Goal: Transaction & Acquisition: Subscribe to service/newsletter

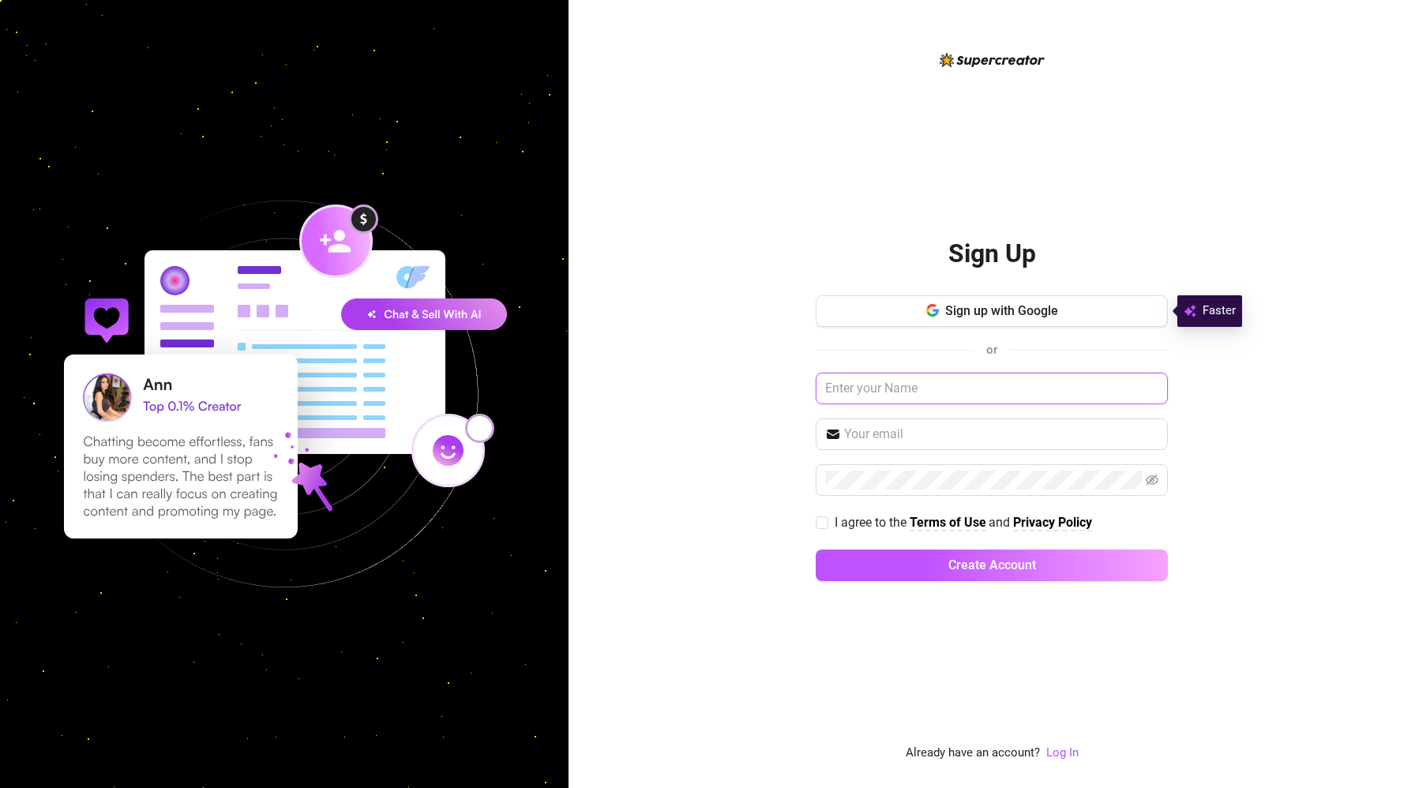
click at [939, 391] on input "text" at bounding box center [992, 389] width 352 height 32
click at [960, 330] on div "Sign up with Google or I agree to the Terms of Use and Privacy Policy Create Ac…" at bounding box center [992, 445] width 352 height 300
click at [964, 321] on button "Sign up with Google" at bounding box center [992, 311] width 352 height 32
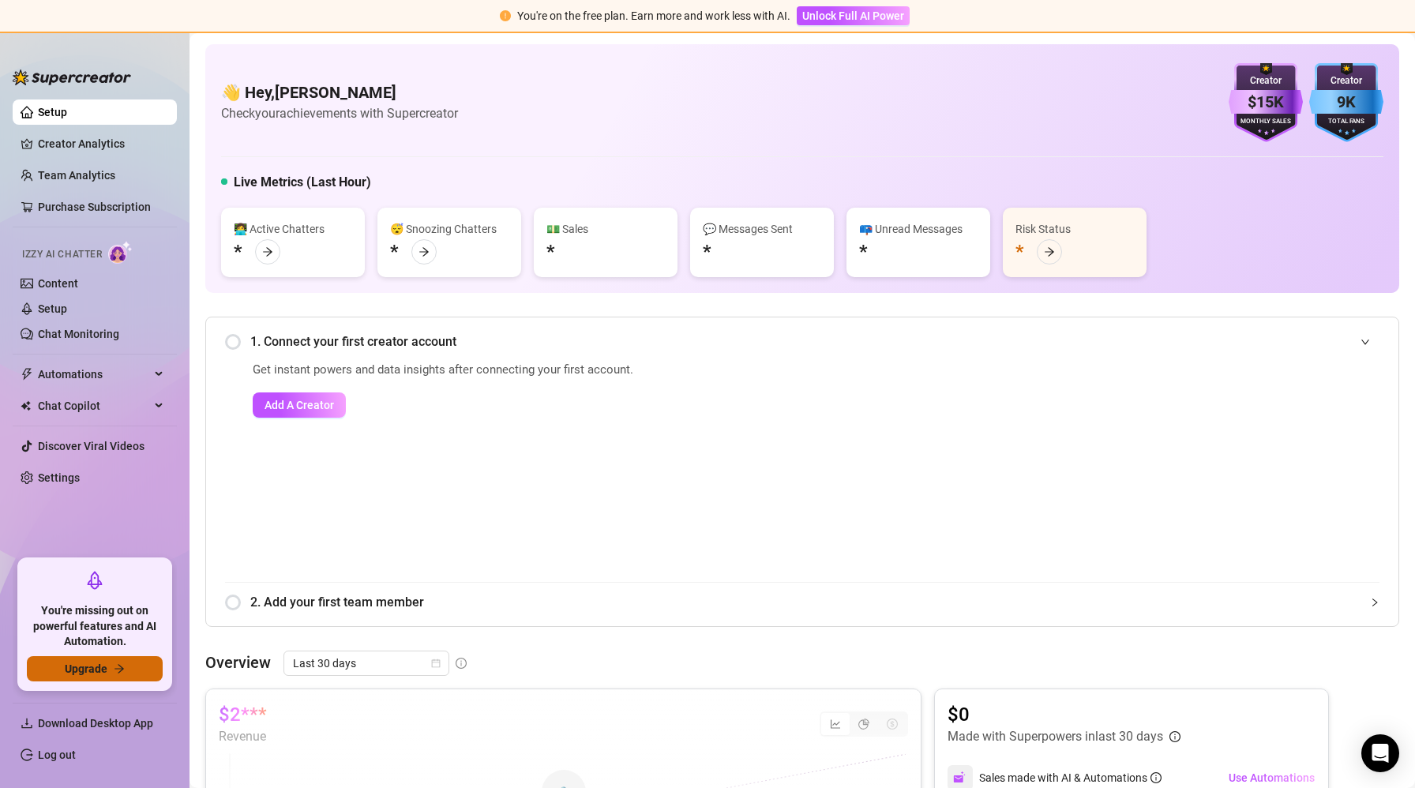
click at [107, 668] on button "Upgrade" at bounding box center [95, 668] width 136 height 25
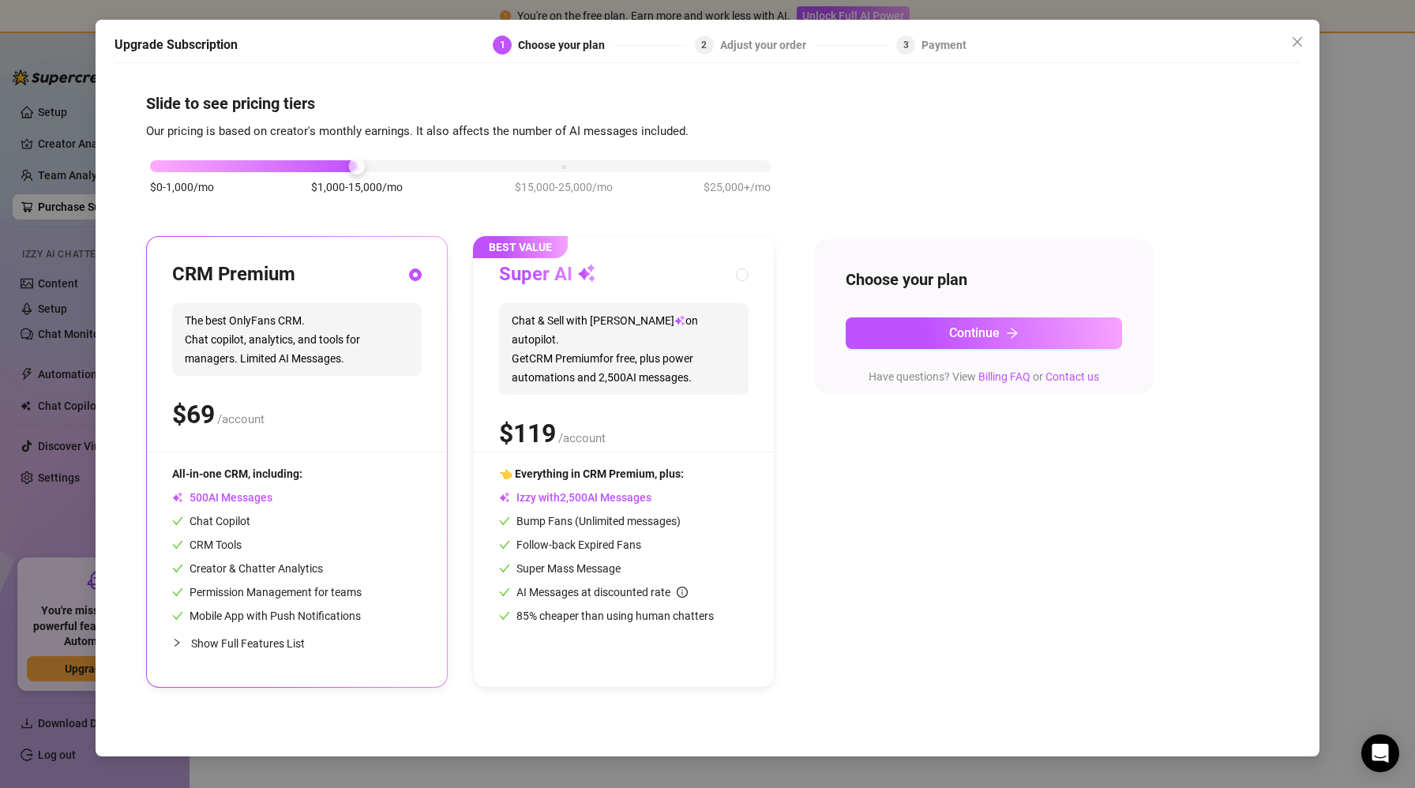
click at [325, 419] on div "$ /account" at bounding box center [296, 414] width 249 height 39
click at [936, 336] on button "Continue" at bounding box center [984, 333] width 276 height 32
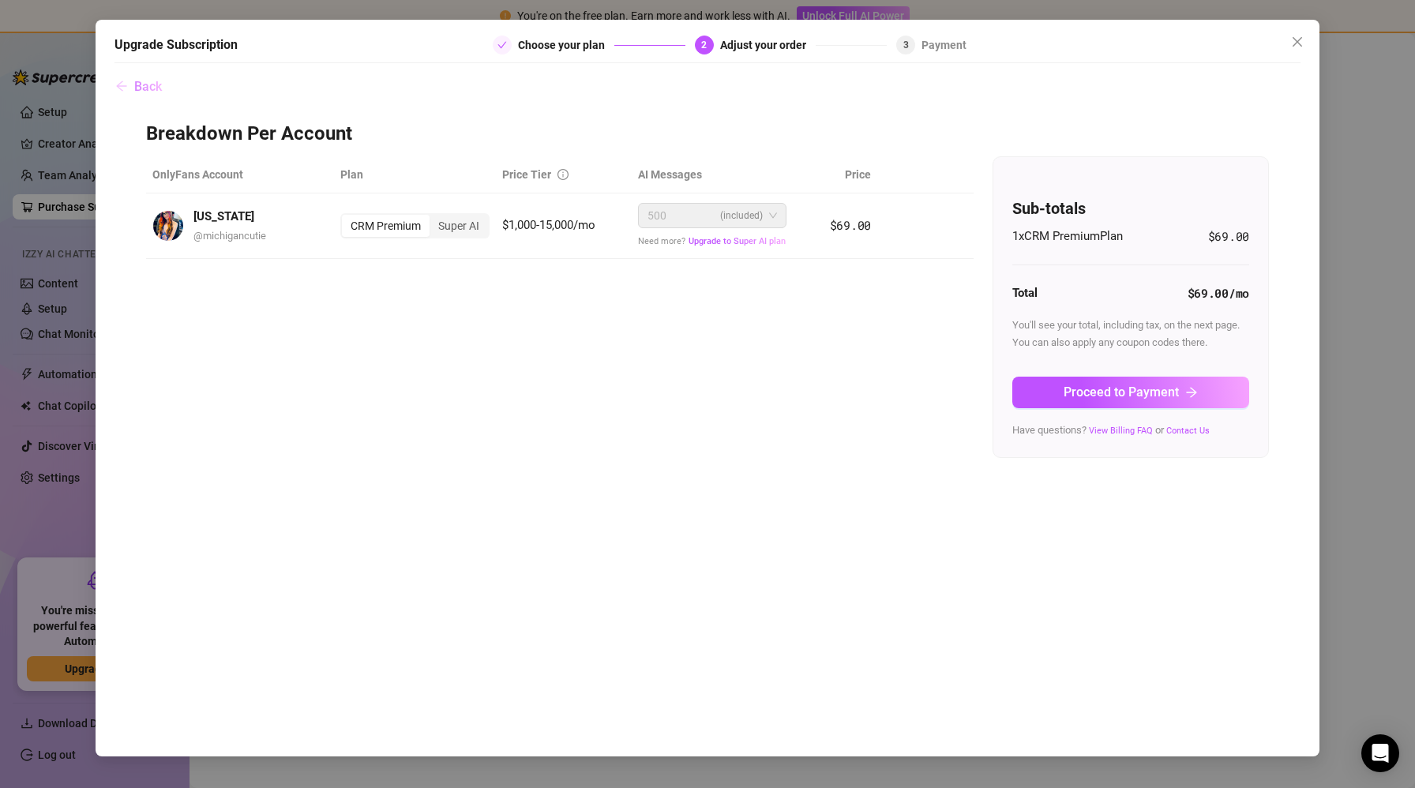
click at [133, 92] on button "Back" at bounding box center [138, 87] width 48 height 32
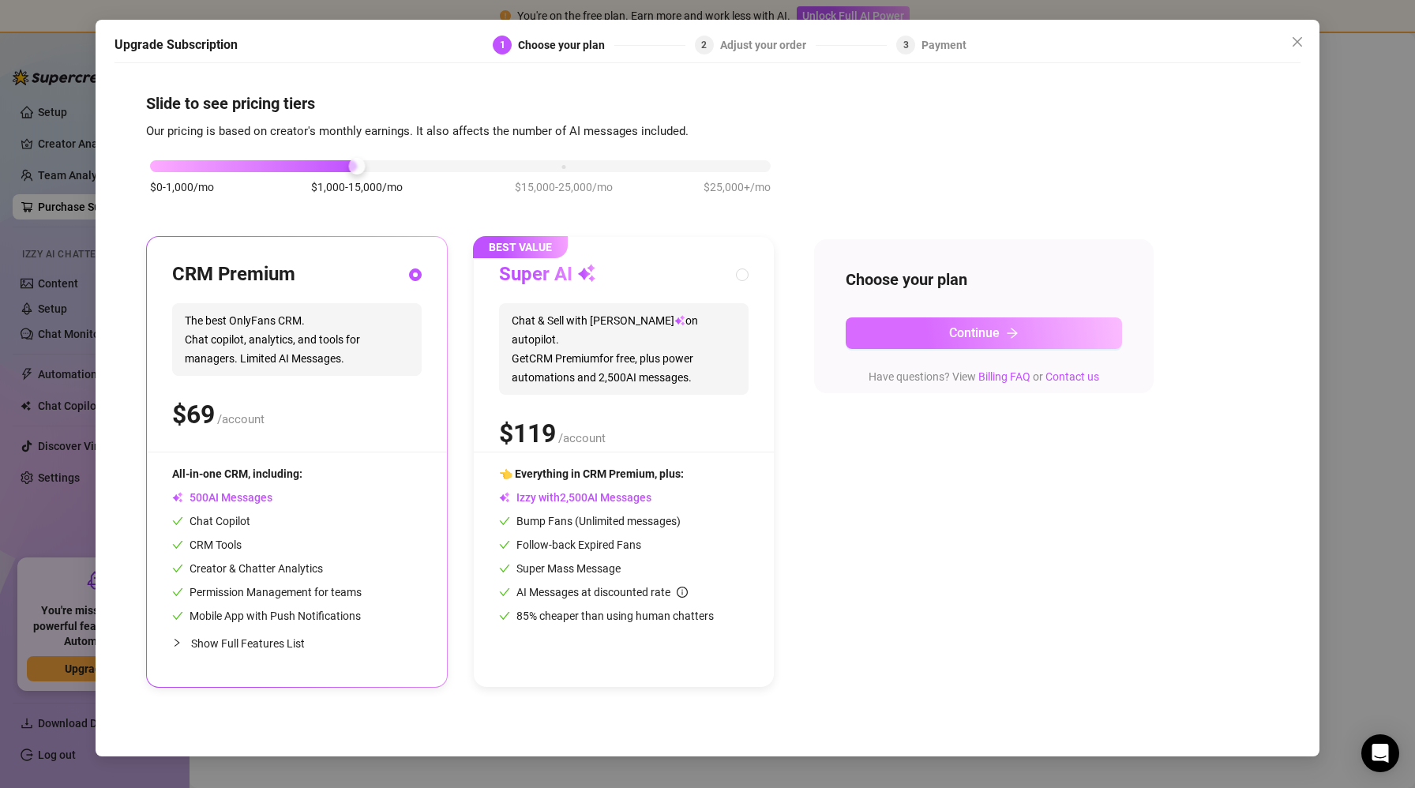
click at [968, 329] on span "Continue" at bounding box center [974, 332] width 51 height 15
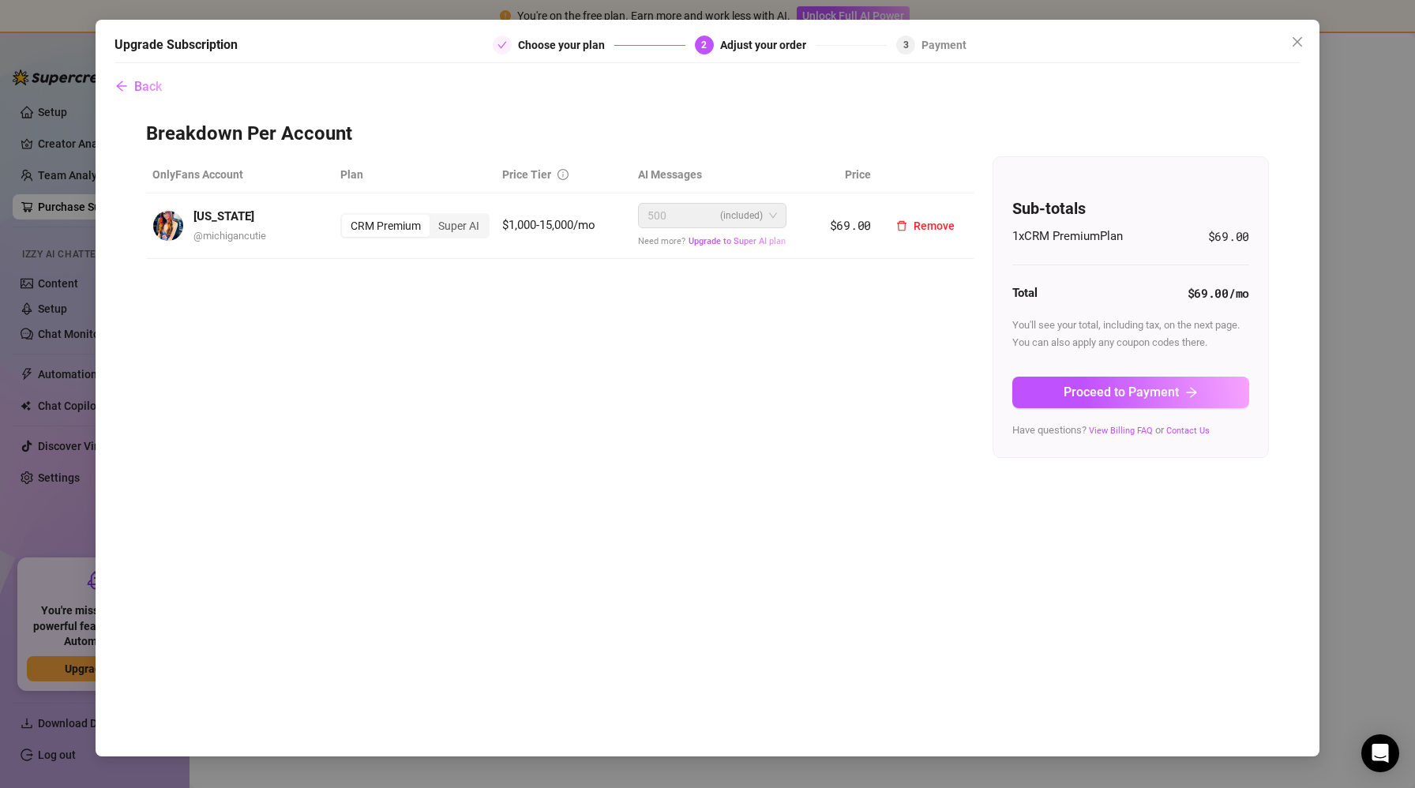
click at [763, 206] on span "500 (included)" at bounding box center [711, 216] width 129 height 24
click at [1105, 402] on button "Proceed to Payment" at bounding box center [1130, 393] width 237 height 32
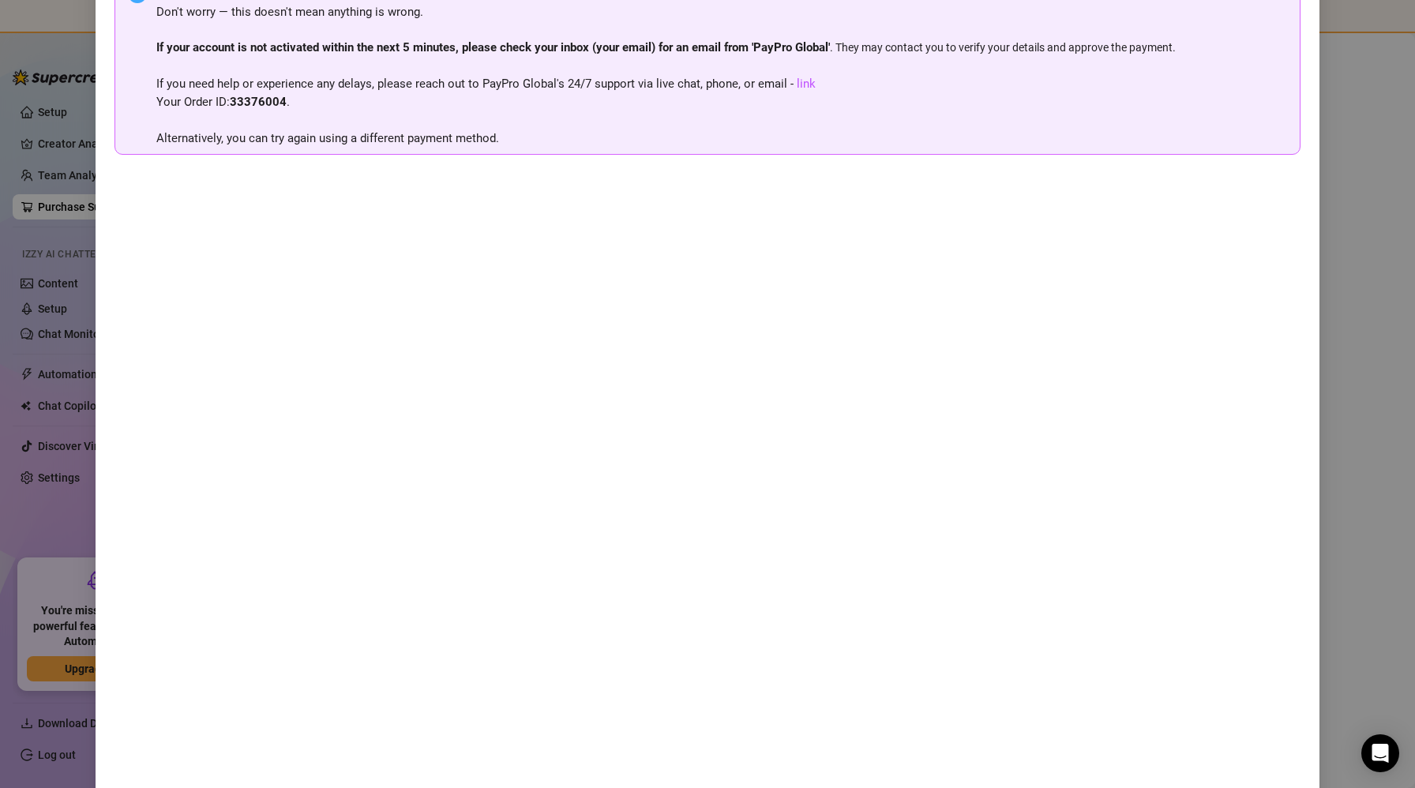
scroll to position [157, 0]
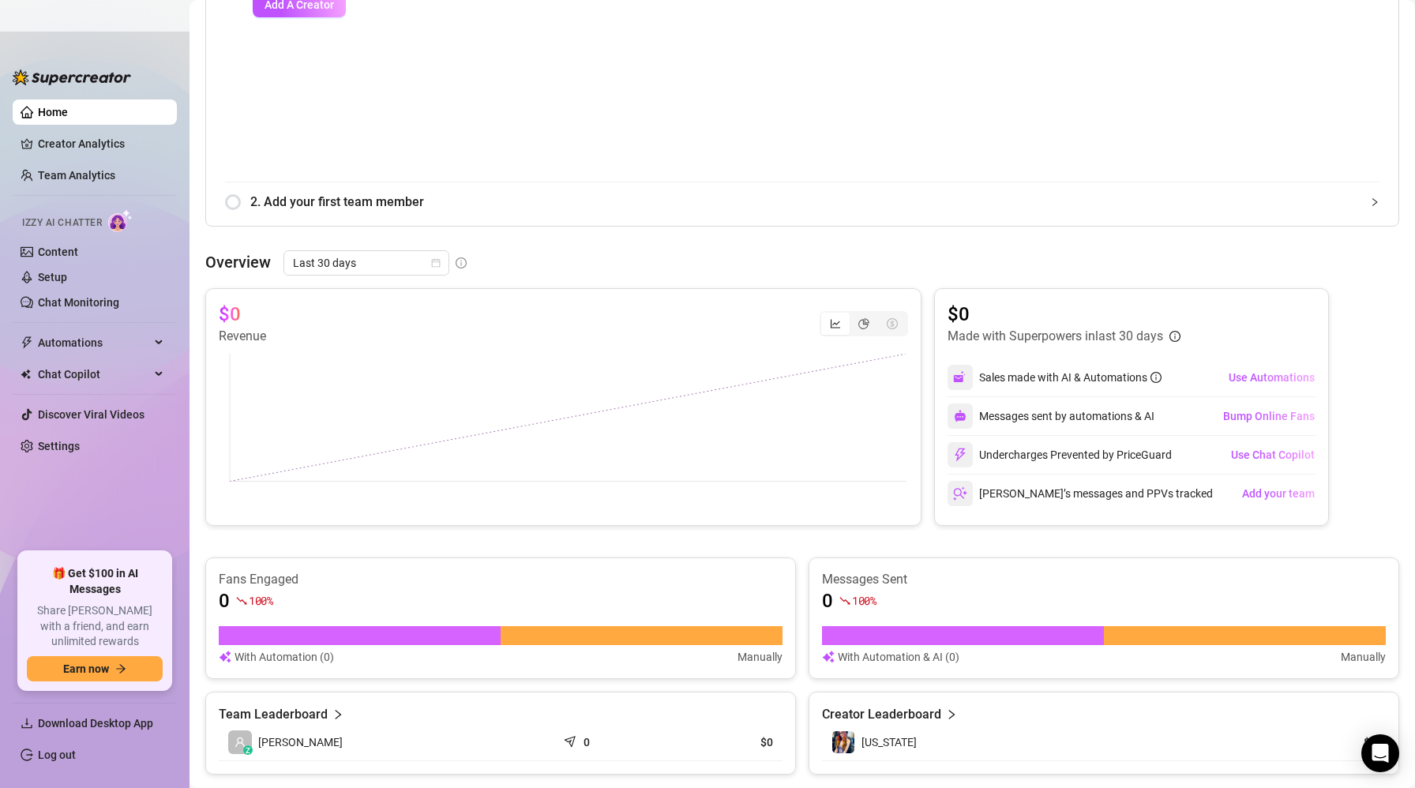
scroll to position [323, 0]
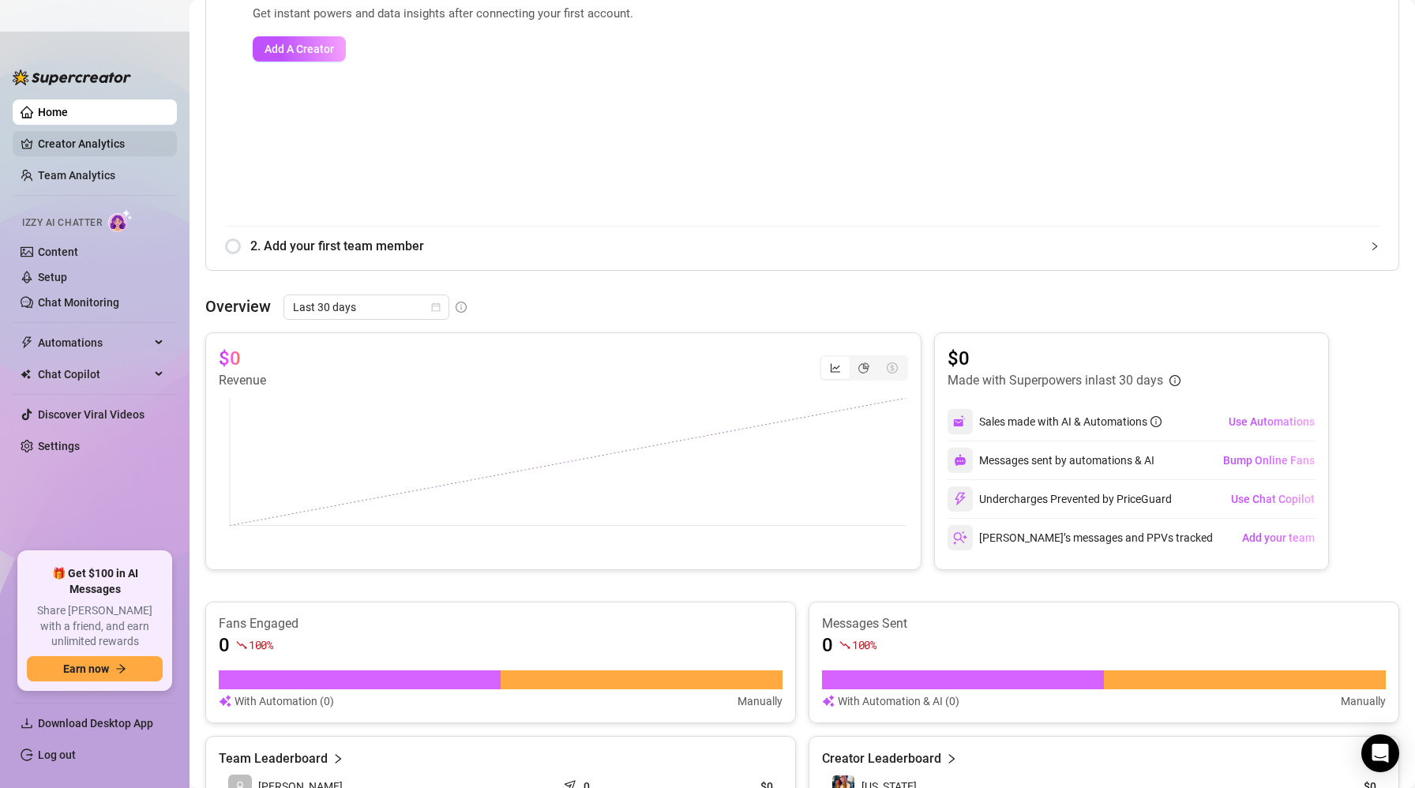
click at [115, 147] on link "Creator Analytics" at bounding box center [101, 143] width 126 height 25
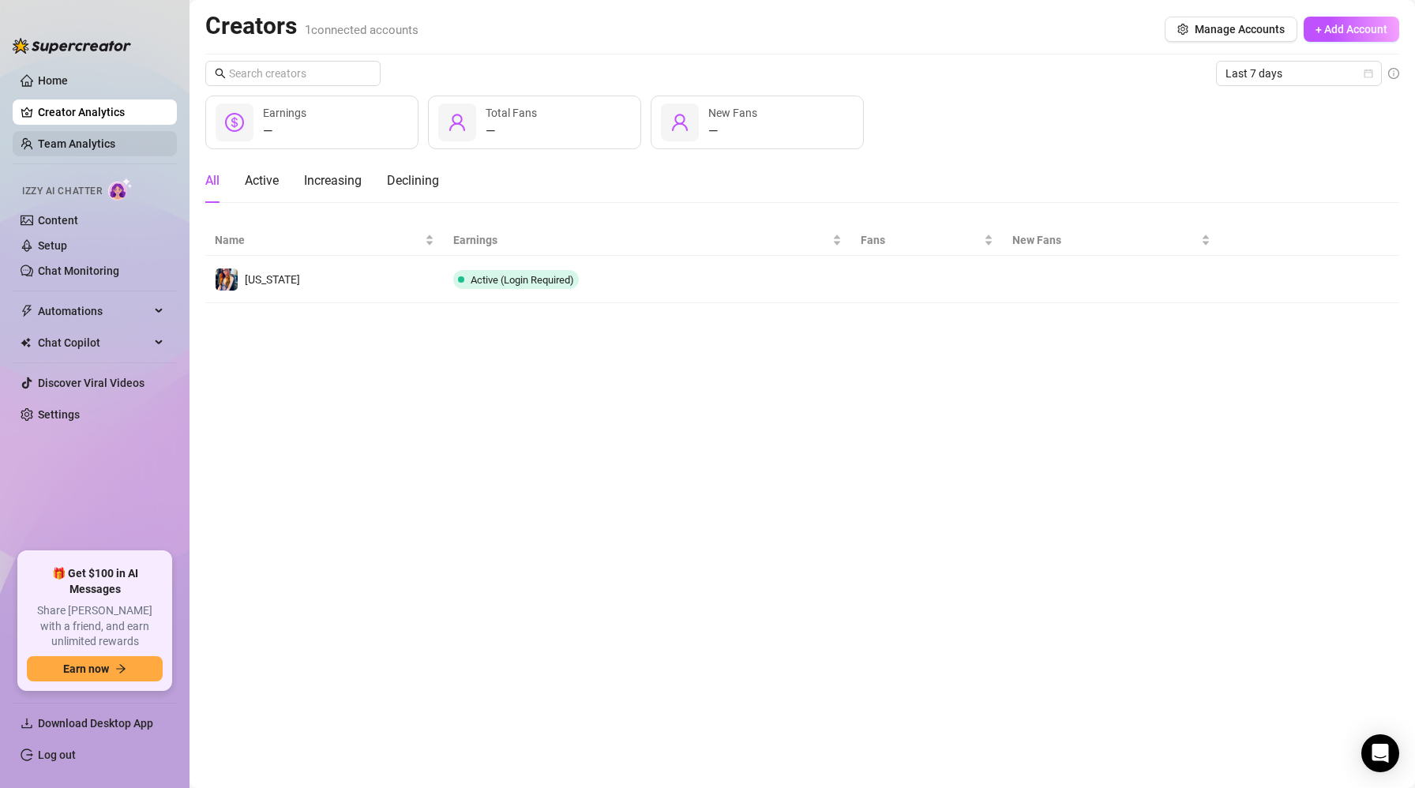
click at [115, 150] on link "Team Analytics" at bounding box center [76, 143] width 77 height 13
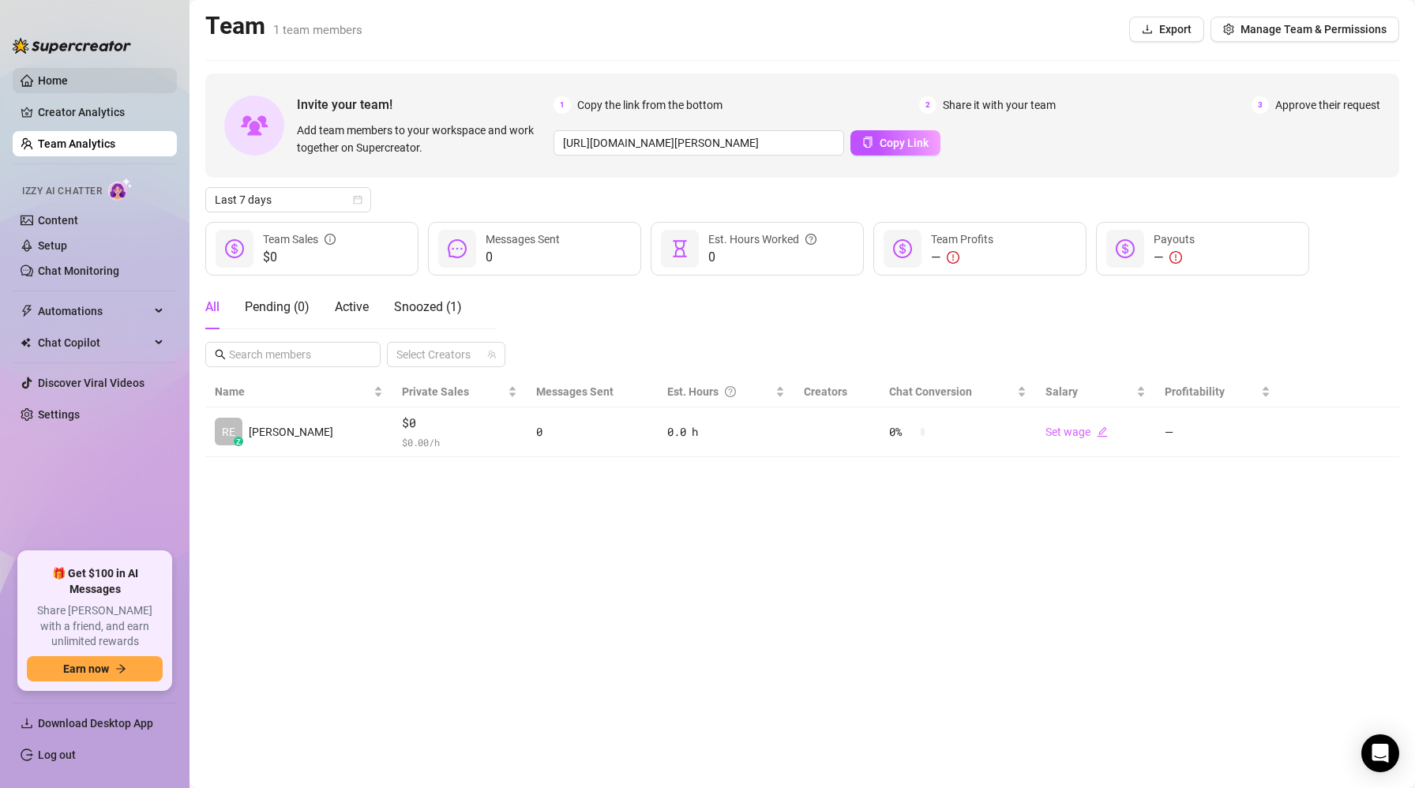
click at [68, 81] on link "Home" at bounding box center [53, 80] width 30 height 13
